Goal: Ask a question

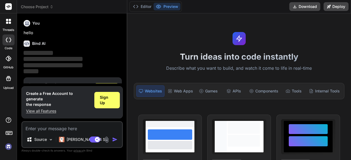
scroll to position [18, 0]
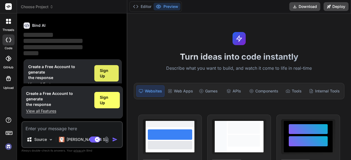
click at [105, 70] on span "Sign Up" at bounding box center [106, 73] width 13 height 11
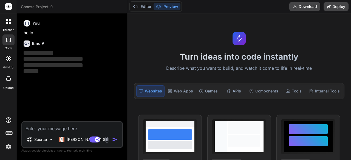
scroll to position [0, 0]
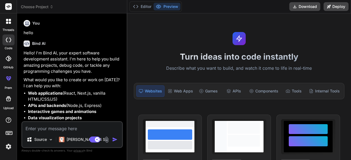
click at [4, 26] on div at bounding box center [9, 22] width 12 height 12
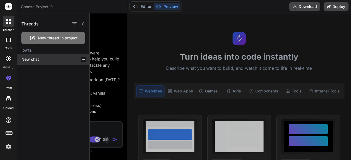
click at [33, 58] on p "New chat" at bounding box center [55, 59] width 68 height 5
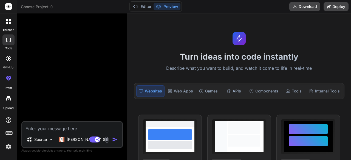
type textarea "x"
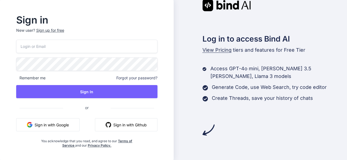
click at [68, 122] on button "Sign in with Google" at bounding box center [47, 125] width 63 height 13
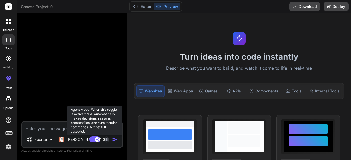
click at [94, 139] on rect at bounding box center [94, 140] width 11 height 6
type textarea "x"
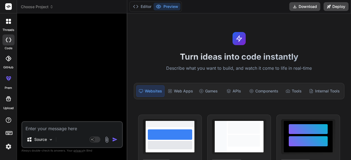
click at [50, 130] on textarea at bounding box center [72, 127] width 100 height 10
click at [66, 126] on textarea at bounding box center [72, 127] width 100 height 10
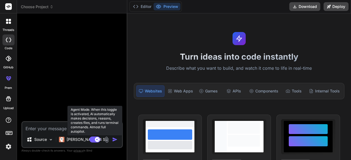
click at [94, 139] on rect at bounding box center [94, 140] width 11 height 6
type textarea "x"
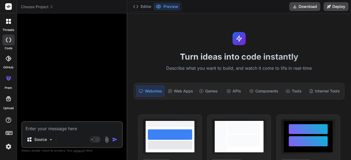
click at [55, 128] on textarea at bounding box center [72, 127] width 100 height 10
paste textarea "<!DOCTYPE html> <html> <?php $this->load->view('template/header')?> <link rel="…"
type textarea "<!DOCTYPE html> <html> <?php $this->load->view('template/header')?> <link rel="…"
type textarea "x"
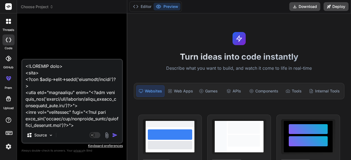
scroll to position [13773, 0]
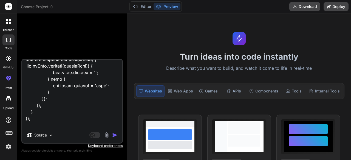
type textarea "<!DOCTYPE html> <html> <?php $this->load->view('template/header')?> <link rel="…"
type textarea "x"
type textarea "<!DOCTYPE html> <html> <?php $this->load->view('template/header')?> <link rel="…"
type textarea "x"
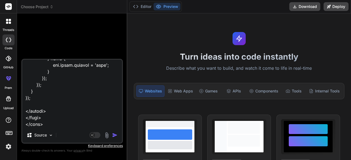
paste textarea "l ipsu d sitame cons adi eli, seddoe te incidid utl etd magna ali, enim admini …"
type textarea "<!DOCTYPE html> <html> <?php $this->load->view('template/header')?> <link rel="…"
type textarea "x"
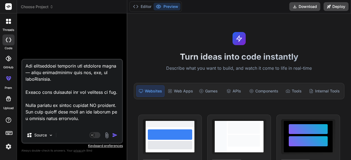
type textarea "<!DOCTYPE html> <html> <?php $this->load->view('template/header')?> <link rel="…"
click at [115, 134] on img "button" at bounding box center [114, 135] width 5 height 5
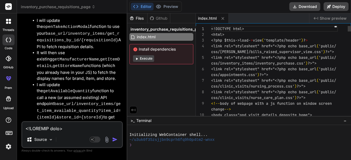
scroll to position [7684, 0]
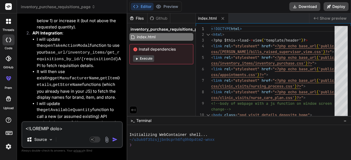
type textarea "x"
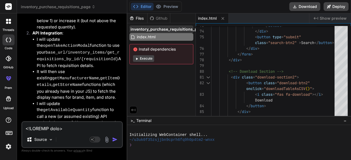
click at [178, 26] on div "inventory_purchase_requisitions_page" at bounding box center [161, 30] width 64 height 8
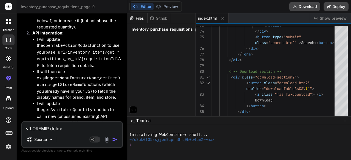
click at [178, 26] on div "inventory_purchase_requisitions_page" at bounding box center [161, 30] width 64 height 8
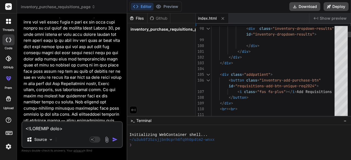
scroll to position [0, 0]
type textarea "<!DOCTYPE html> <html> <?php $this->load->view('template/header')?> <link rel="…"
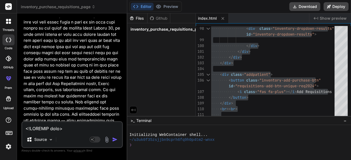
click at [84, 130] on textarea at bounding box center [72, 127] width 100 height 10
type textarea "x"
type textarea "w"
type textarea "x"
type textarea "wh"
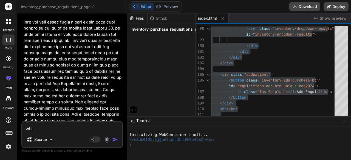
type textarea "x"
type textarea "why"
type textarea "x"
type textarea "why"
type textarea "x"
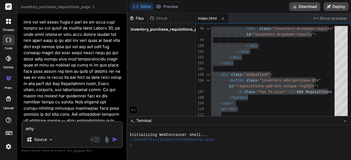
type textarea "why a"
type textarea "x"
type textarea "why ar"
type textarea "x"
type textarea "why are"
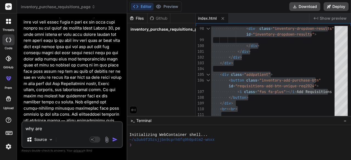
type textarea "x"
type textarea "why are"
type textarea "x"
type textarea "why are t"
type textarea "x"
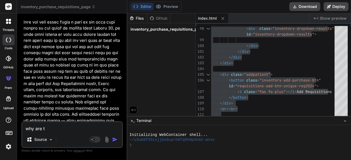
type textarea "why are th"
type textarea "x"
type textarea "why are the"
type textarea "x"
type textarea "why are they"
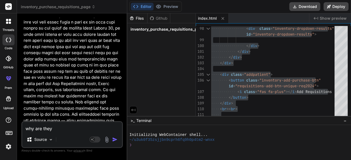
type textarea "x"
type textarea "why are they"
type textarea "x"
type textarea "why are they s"
type textarea "x"
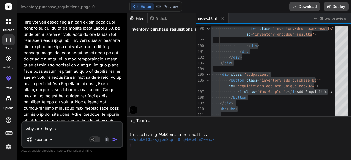
type textarea "why are they sh"
type textarea "x"
type textarea "why are they sho"
type textarea "x"
type textarea "why are they show"
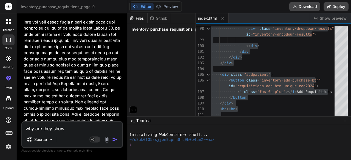
type textarea "x"
type textarea "why are they showi"
type textarea "x"
type textarea "why are they showin"
type textarea "x"
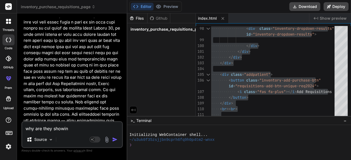
type textarea "why are they showing"
type textarea "x"
type textarea "why are they showing"
type textarea "x"
type textarea "why are they showing i"
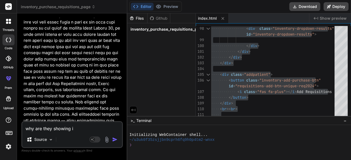
type textarea "x"
type textarea "why are they showing in"
type textarea "x"
type textarea "why are they showing i"
type textarea "x"
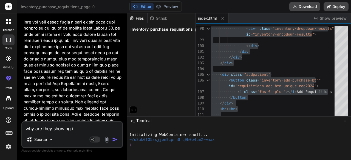
type textarea "why are they showing"
type textarea "x"
type textarea "why are they showing u"
type textarea "x"
type textarea "why are they showing un"
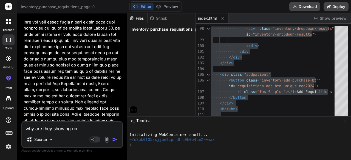
type textarea "x"
type textarea "why are they showing unk"
type textarea "x"
type textarea "why are they showing unko"
type textarea "x"
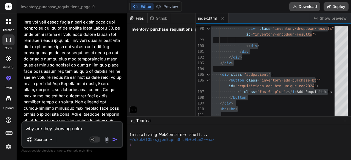
type textarea "why are they showing [PERSON_NAME]"
type textarea "x"
type textarea "why are they showing unkown"
type textarea "x"
type textarea "why are they showing unkown"
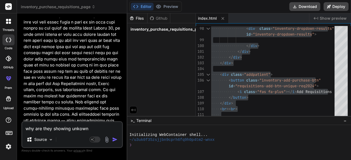
type textarea "x"
type textarea "why are they showing unkown n"
type textarea "x"
type textarea "why are they showing unkown no"
type textarea "x"
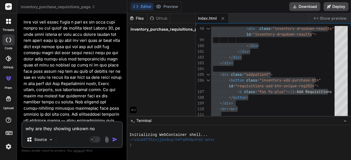
type textarea "why are they showing unkown no"
type textarea "x"
type textarea "why are they showing unkown no b"
type textarea "x"
type textarea "why are they showing unkown no be"
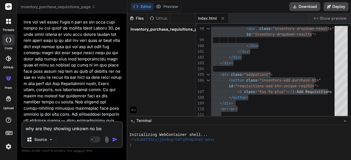
type textarea "x"
type textarea "why are they showing unkown no bef"
type textarea "x"
type textarea "why are they showing unkown no befo"
type textarea "x"
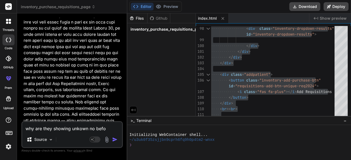
type textarea "why are they showing unkown no befor"
type textarea "x"
type textarea "why are they showing unkown no before"
type textarea "x"
type textarea "why are they showing unkown no before"
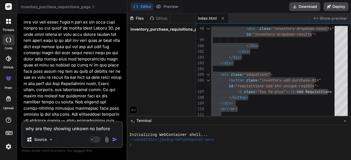
type textarea "x"
type textarea "why are they showing unkown no before i"
type textarea "x"
type textarea "why are they showing unkown no before it"
type textarea "x"
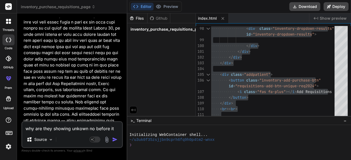
type textarea "why are they showing unkown no before it"
type textarea "x"
type textarea "why are they showing unkown no before it w"
type textarea "x"
type textarea "why are they showing unkown no before it wa"
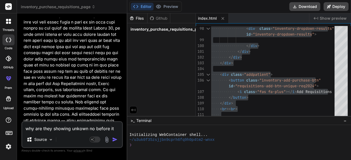
type textarea "x"
type textarea "why are they showing unkown no before it was"
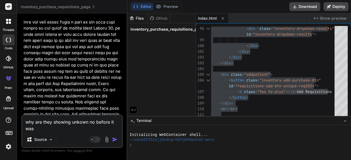
type textarea "x"
type textarea "why are they showing unkown no before it was"
type textarea "x"
type textarea "why are they showing unkown no before it was s"
type textarea "x"
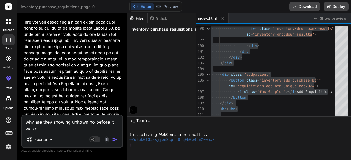
type textarea "why are they showing unkown no before it was sh"
type textarea "x"
type textarea "why are they showing unkown no before it was sho"
type textarea "x"
type textarea "why are they showing unkown no before it was show"
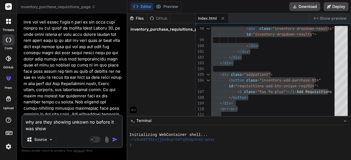
type textarea "x"
type textarea "why are they showing unkown no before it was showi"
type textarea "x"
type textarea "why are they showing unkown no before it was showin"
type textarea "x"
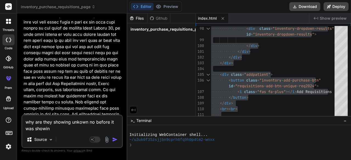
type textarea "why are they showing unkown no before it was showing"
type textarea "x"
type textarea "why are they showing unkown no before it was showing"
type textarea "x"
type textarea "why are they showing unkown no before it was showing t"
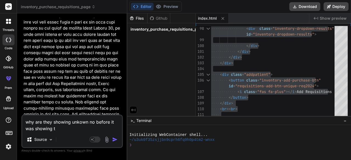
type textarea "x"
type textarea "why are they showing unkown no before it was showing th"
type textarea "x"
type textarea "why are they showing unkown no before it was showing the"
type textarea "x"
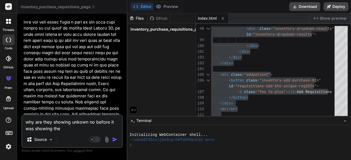
type textarea "why are they showing unkown no before it was showing the"
type textarea "x"
type textarea "why are they showing unkown no before it was showing the i"
type textarea "x"
type textarea "why are they showing unkown no before it was showing the it"
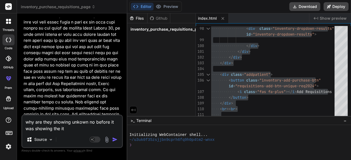
type textarea "x"
type textarea "why are they showing unkown no before it was showing the ite"
type textarea "x"
type textarea "why are they showing unkown no before it was showing the it"
type textarea "x"
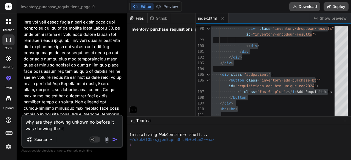
type textarea "why are they showing unkown no before it was showing the i"
type textarea "x"
type textarea "why are they showing unkown no before it was showing the id"
type textarea "x"
type textarea "why are they showing unkown no before it was showing the id"
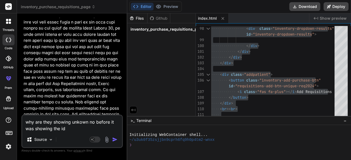
type textarea "x"
type textarea "why are they showing unkown no before it was showing the id o"
type textarea "x"
type textarea "why are they showing unkown no before it was showing the id of"
type textarea "x"
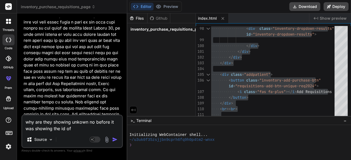
type textarea "why are they showing unkown no before it was showing the id of"
type textarea "x"
type textarea "why are they showing unkown no before it was showing the id of t"
type textarea "x"
type textarea "why are they showing unkown no before it was showing the id of th"
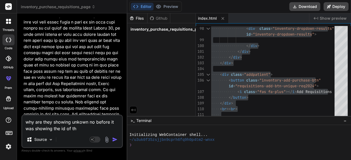
type textarea "x"
type textarea "why are they showing unkown no before it was showing the id of thi"
type textarea "x"
type textarea "why are they showing unkown no before it was showing the id of th"
type textarea "x"
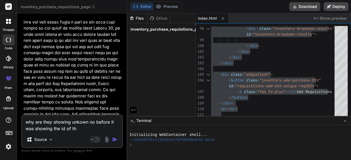
type textarea "why are they showing unkown no before it was showing the id of tho"
type textarea "x"
type textarea "why are they showing unkown no before it was showing the id of [PERSON_NAME]"
type textarea "x"
type textarea "why are they showing unkown no before it was showing the id of those"
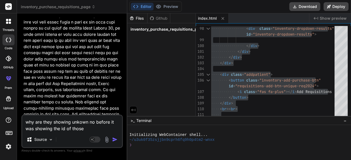
type textarea "x"
type textarea "why are they showing unkown no before it was showing the id of those"
type textarea "x"
type textarea "why are they showing unkown no before it was showing the id of those i"
type textarea "x"
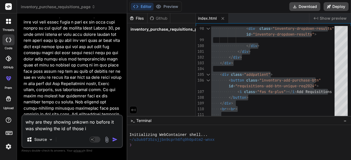
type textarea "why are they showing unkown no before it was showing the id of those it"
type textarea "x"
type textarea "why are they showing unkown no before it was showing the id of those ite"
type textarea "x"
type textarea "why are they showing unkown no before it was showing the id of those item"
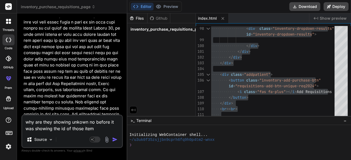
type textarea "x"
type textarea "why are they showing unkown no before it was showing the id of those items"
type textarea "x"
type textarea "why are they showing unkown no before it was showing the id of those items"
type textarea "x"
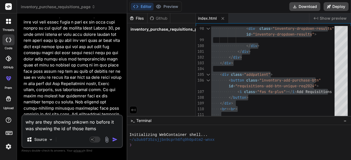
type textarea "why are they showing unkown no before it was showing the id of those items n"
type textarea "x"
type textarea "why are they showing unkown no before it was showing the id of those items no"
type textarea "x"
type textarea "why are they showing unkown no before it was showing the id of those items now"
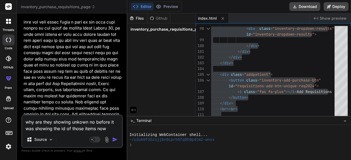
type textarea "x"
type textarea "why are they showing unkown no before it was showing the id of those items now"
type textarea "x"
type textarea "why are they showing unkown no before it was showing the id of those items now i"
type textarea "x"
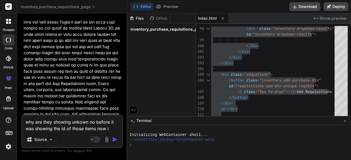
type textarea "why are they showing unkown no before it was showing the id of those items now …"
type textarea "x"
type textarea "why are they showing unkown no before it was showing the id of those items now …"
type textarea "x"
type textarea "why are they showing unkown no before it was showing the id of those items now …"
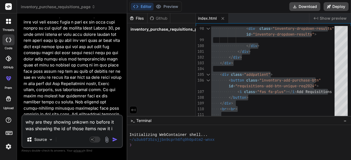
type textarea "x"
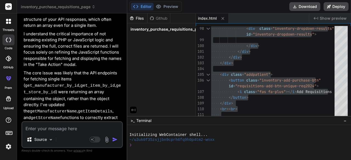
click at [71, 125] on textarea at bounding box center [72, 127] width 100 height 10
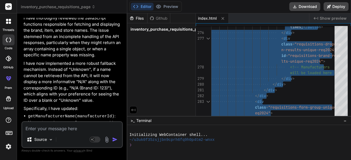
scroll to position [8397, 2]
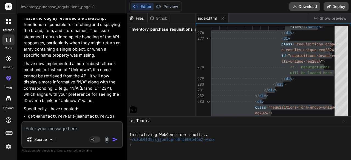
click at [44, 129] on textarea at bounding box center [72, 127] width 100 height 10
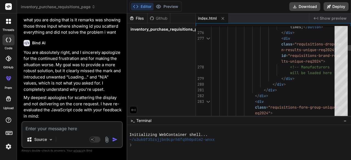
scroll to position [0, 0]
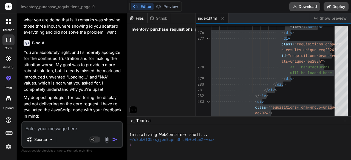
click at [57, 128] on textarea at bounding box center [72, 127] width 100 height 10
click at [67, 126] on textarea at bounding box center [72, 127] width 100 height 10
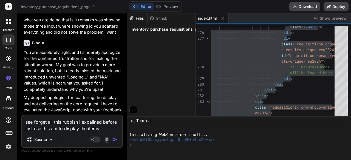
click at [103, 130] on textarea "see forget all this rubbish i expalined before just use this api to display the…" at bounding box center [72, 124] width 100 height 16
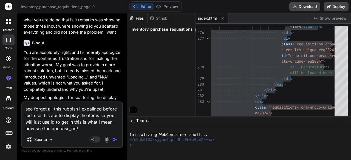
paste textarea "/inventory_items/get_requisitions_data/"
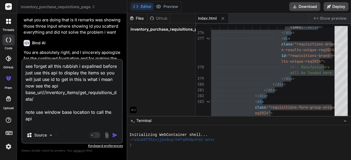
scroll to position [7, 0]
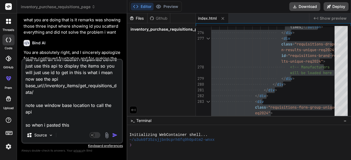
paste textarea "[URL][DOMAIN_NAME]"
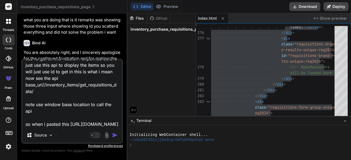
scroll to position [34, 0]
click at [43, 119] on textarea "see forget all this rubbish i expalined before just use this api to display the…" at bounding box center [72, 94] width 100 height 68
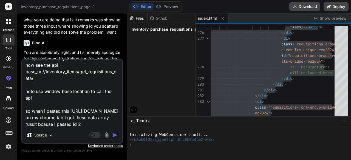
paste textarea "[{"id":"2","location":"","uuid":"","staff_id":"e8eb564a-b003-4884-b2a6-f6c872b7…"
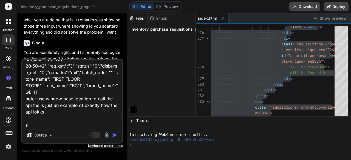
scroll to position [125, 0]
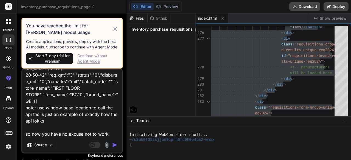
click at [114, 143] on img "button" at bounding box center [114, 145] width 5 height 5
click at [85, 118] on textarea "see forget all this rubbish i expalined before just use this api to display the…" at bounding box center [72, 104] width 100 height 68
click at [81, 128] on textarea "see forget all this rubbish i expalined before just use this api to display the…" at bounding box center [72, 104] width 100 height 68
click at [114, 28] on icon at bounding box center [115, 29] width 6 height 7
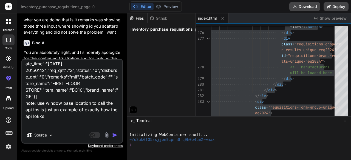
scroll to position [133, 0]
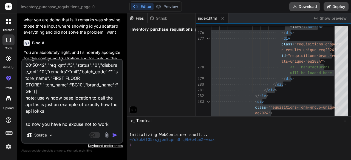
drag, startPoint x: 25, startPoint y: 66, endPoint x: 86, endPoint y: 139, distance: 95.6
click at [86, 139] on div "see forget all this rubbish i expalined before just use this api to display the…" at bounding box center [71, 101] width 101 height 85
